Goal: Task Accomplishment & Management: Manage account settings

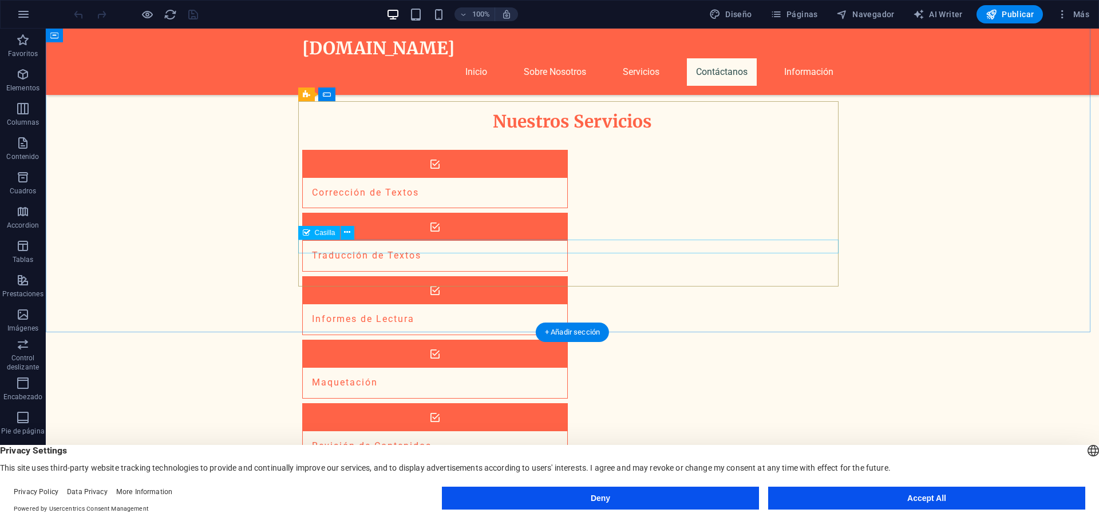
scroll to position [973, 0]
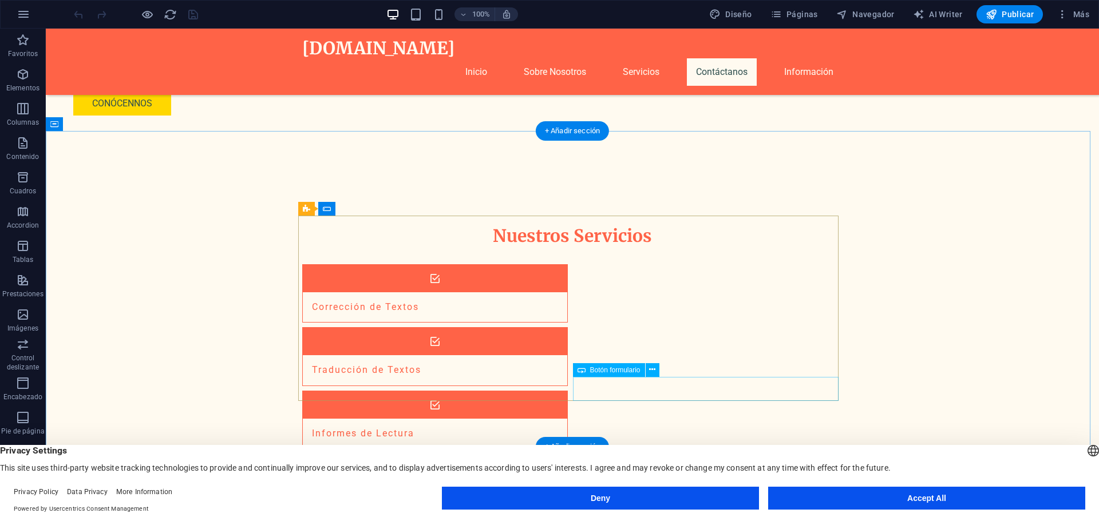
click at [655, 371] on icon at bounding box center [652, 370] width 6 height 12
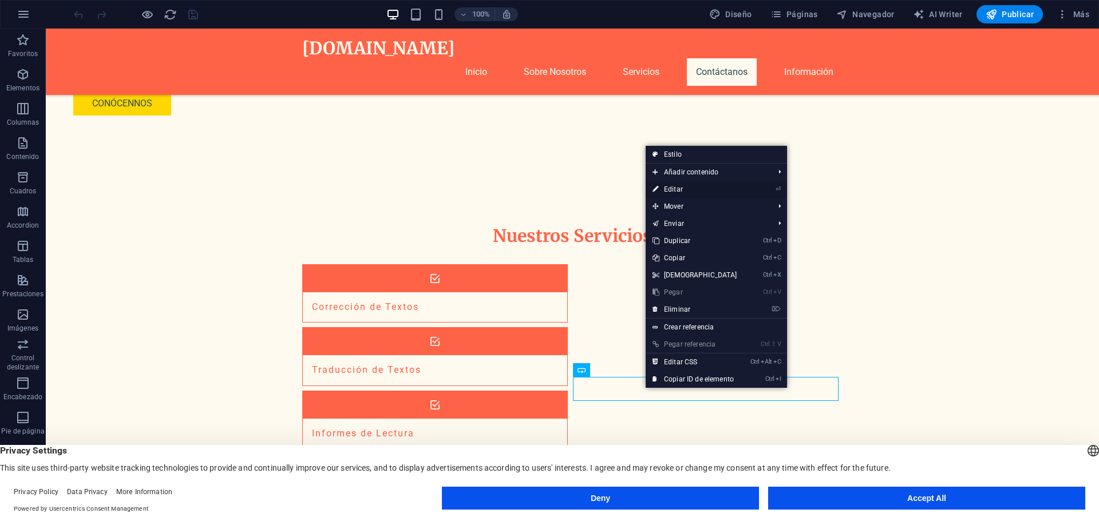
click at [679, 187] on link "⏎ Editar" at bounding box center [694, 189] width 98 height 17
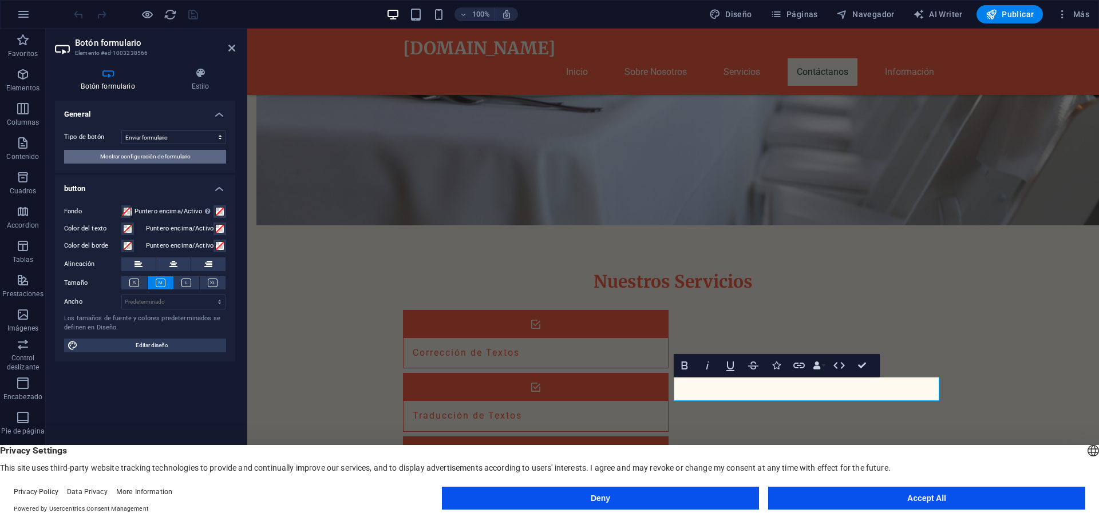
click at [208, 154] on button "Mostrar configuración de formulario" at bounding box center [145, 157] width 162 height 14
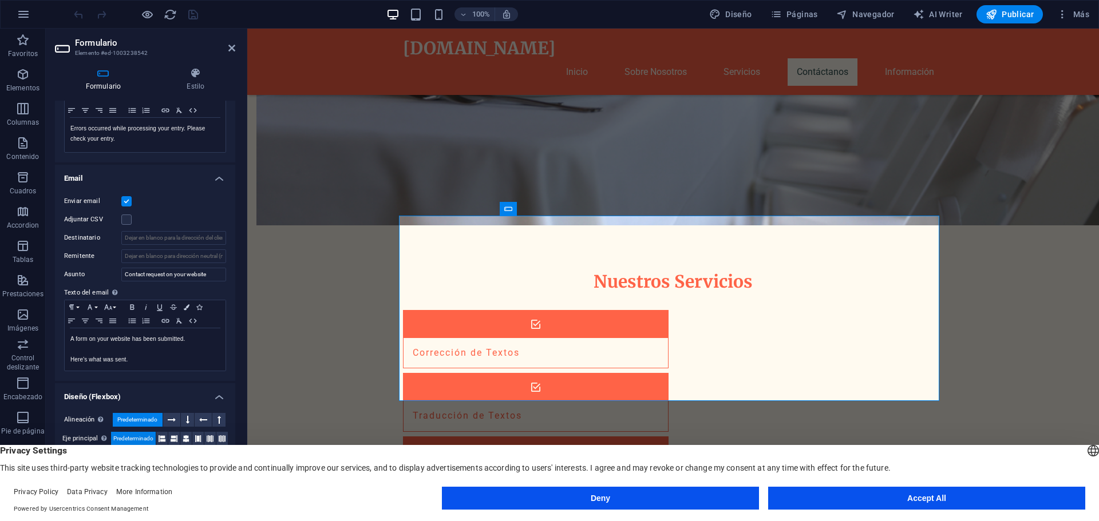
scroll to position [247, 0]
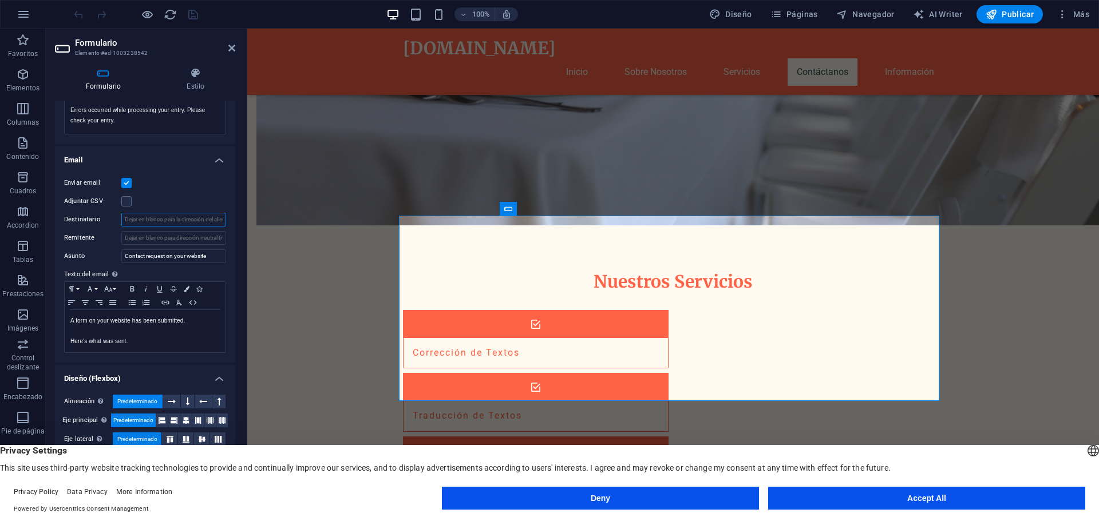
click at [195, 220] on input "Destinatario" at bounding box center [173, 220] width 105 height 14
type input "info@textoyforma.es"
click at [170, 243] on input "Remitente" at bounding box center [173, 238] width 105 height 14
type input "email"
click at [205, 255] on input "Contact request on your website" at bounding box center [173, 256] width 105 height 14
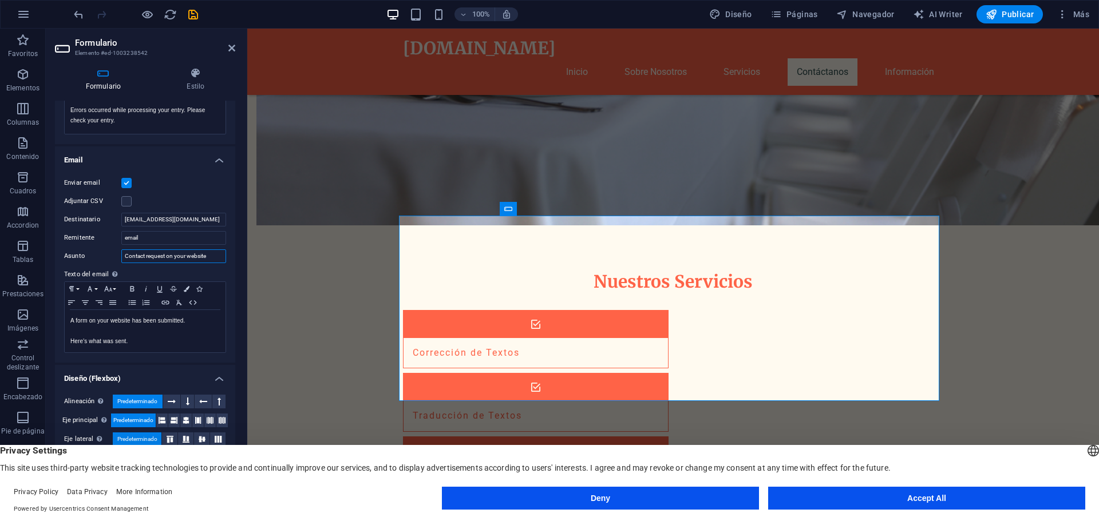
click at [184, 256] on input "Contact request on your website" at bounding box center [173, 256] width 105 height 14
click at [177, 336] on p "Here's what was sent." at bounding box center [144, 341] width 149 height 10
click at [175, 327] on p at bounding box center [144, 331] width 149 height 10
click at [193, 14] on icon "save" at bounding box center [193, 14] width 13 height 13
checkbox input "false"
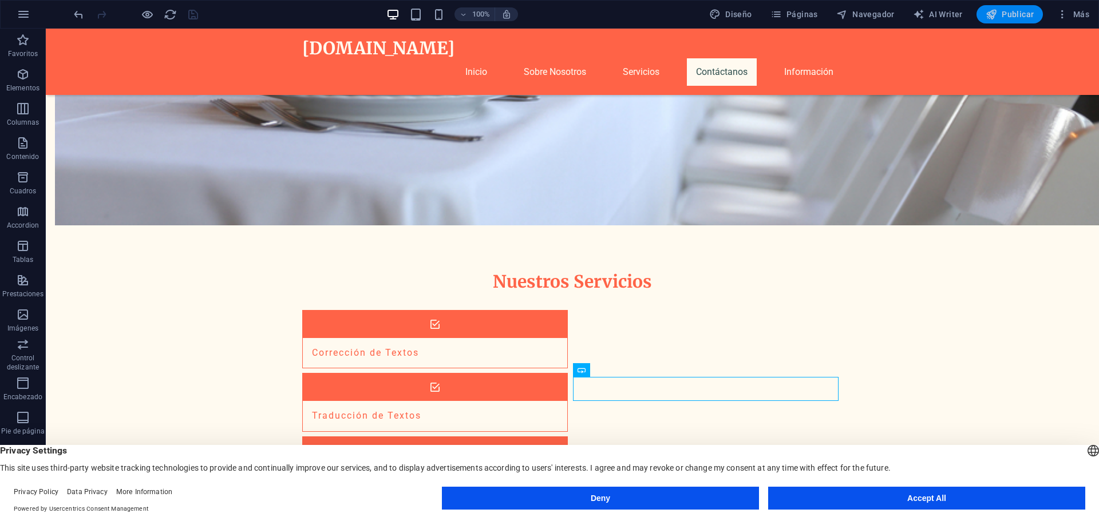
click at [1007, 19] on span "Publicar" at bounding box center [1009, 14] width 49 height 11
